Goal: Task Accomplishment & Management: Complete application form

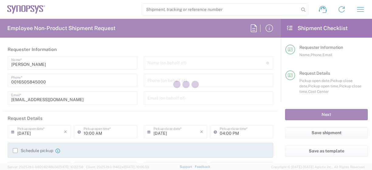
type input "Department"
type input "US01, SDG, OS, Eng 510135"
type input "[US_STATE]"
type input "[GEOGRAPHIC_DATA]"
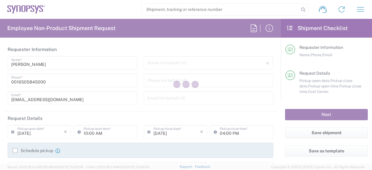
type input "Delivered at Place"
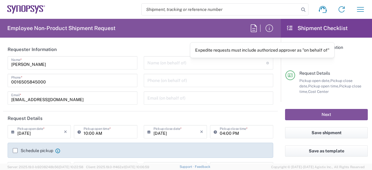
type input "[GEOGRAPHIC_DATA] US8K"
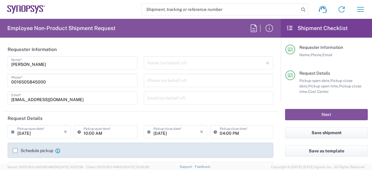
click at [186, 62] on input "text" at bounding box center [206, 62] width 119 height 11
